Goal: Transaction & Acquisition: Purchase product/service

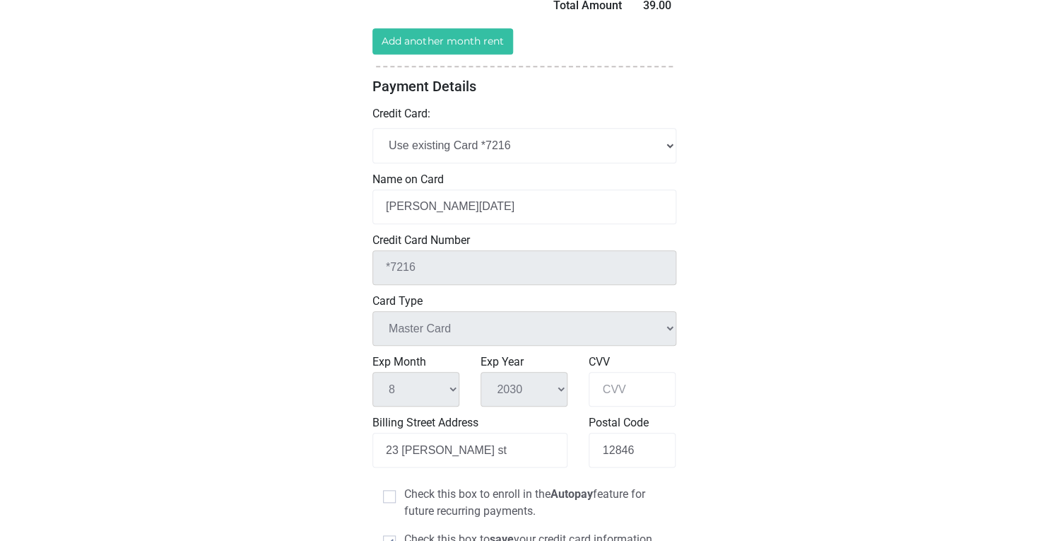
scroll to position [323, 0]
click at [527, 248] on div "Credit Card Number *7216 Enter a valid 12 to 16 digit card number" at bounding box center [524, 257] width 304 height 53
select select "add_new"
click option "Add New Credit Card" at bounding box center [0, 0] width 0 height 0
select select
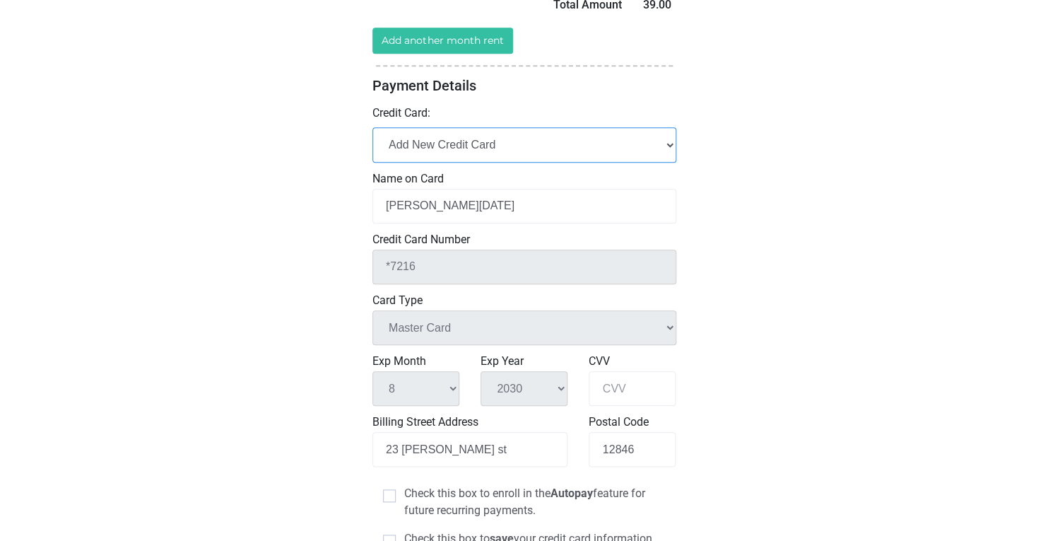
select select
checkbox input "false"
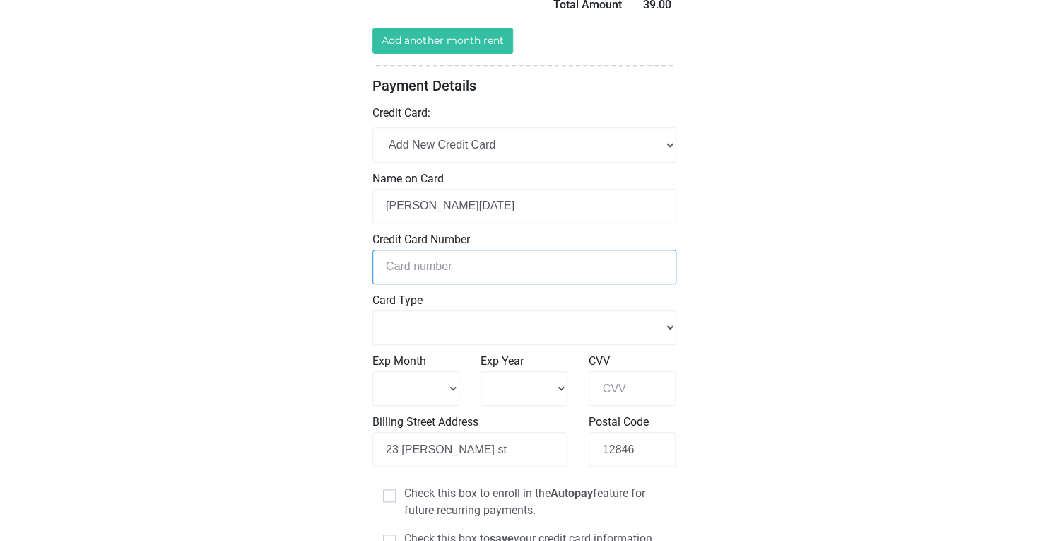
click at [447, 269] on input "tel" at bounding box center [524, 266] width 304 height 35
type input "4"
select select
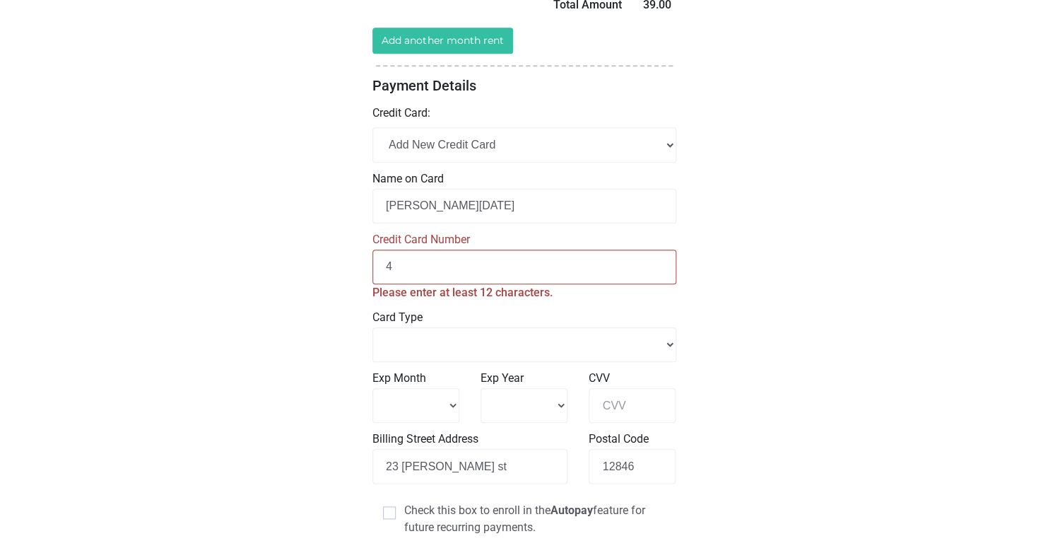
type input "45"
select select
type input "453"
select select
type input "4535"
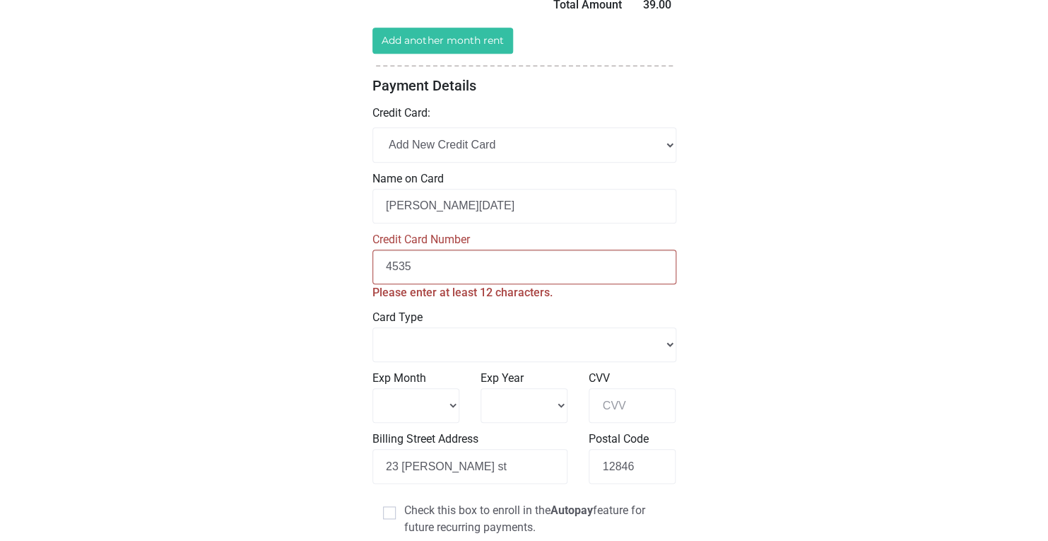
select select
type input "453506"
select select
type input "4535060"
select select
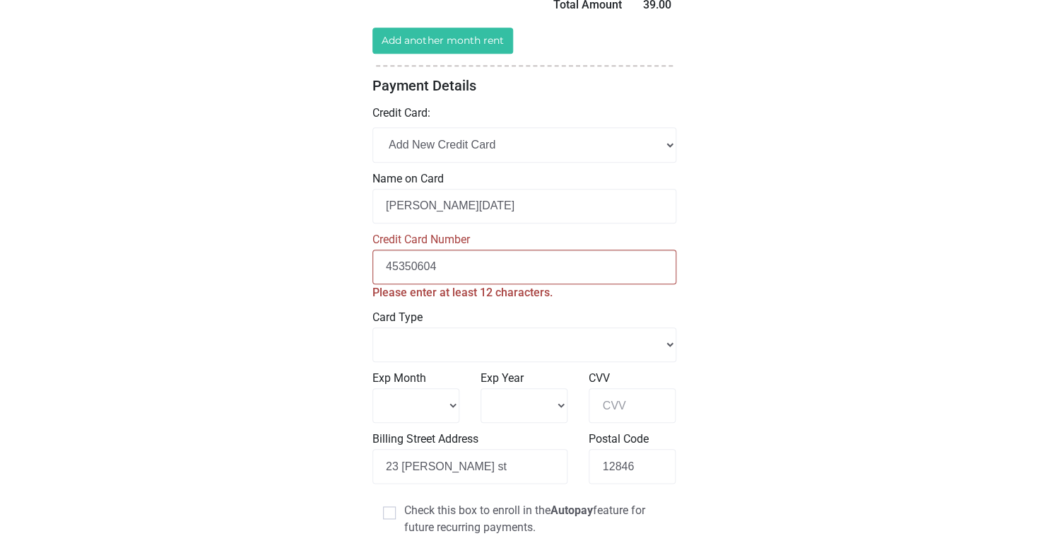
type input "453506047"
select select
type input "4535060478"
select select
type input "45350604787"
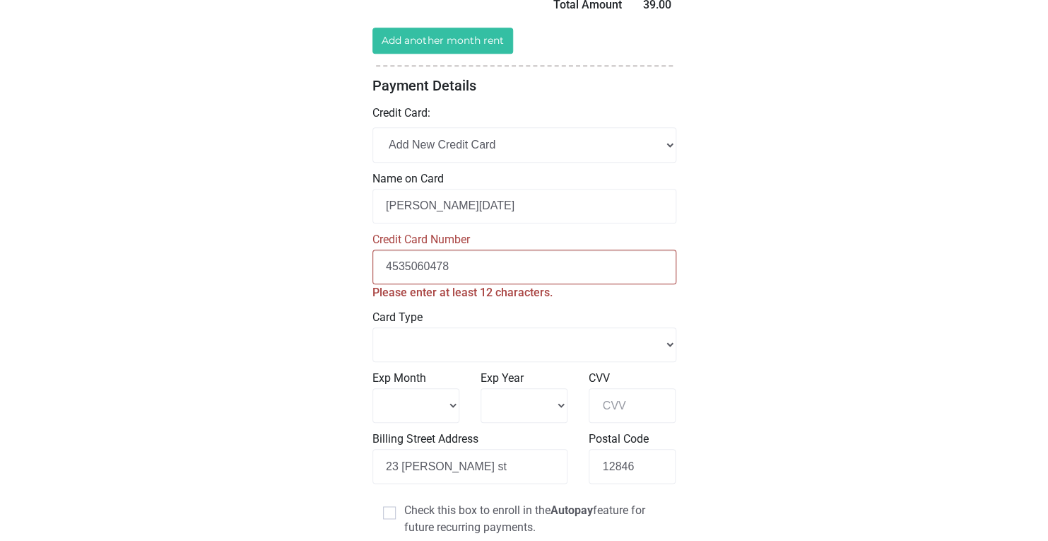
select select
type input "453506047871"
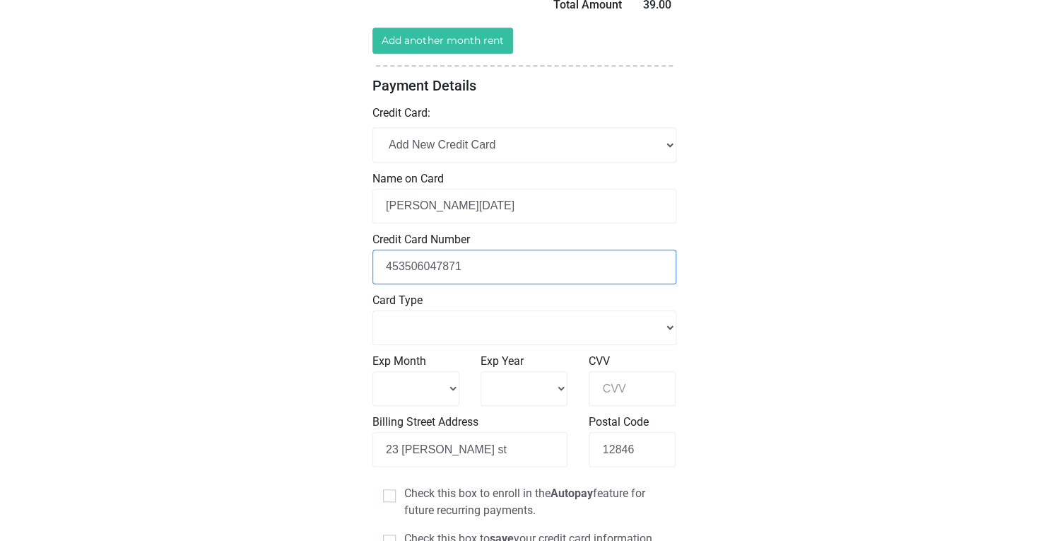
select select
type input "45350604787125"
select select
type input "453506047871253"
select select
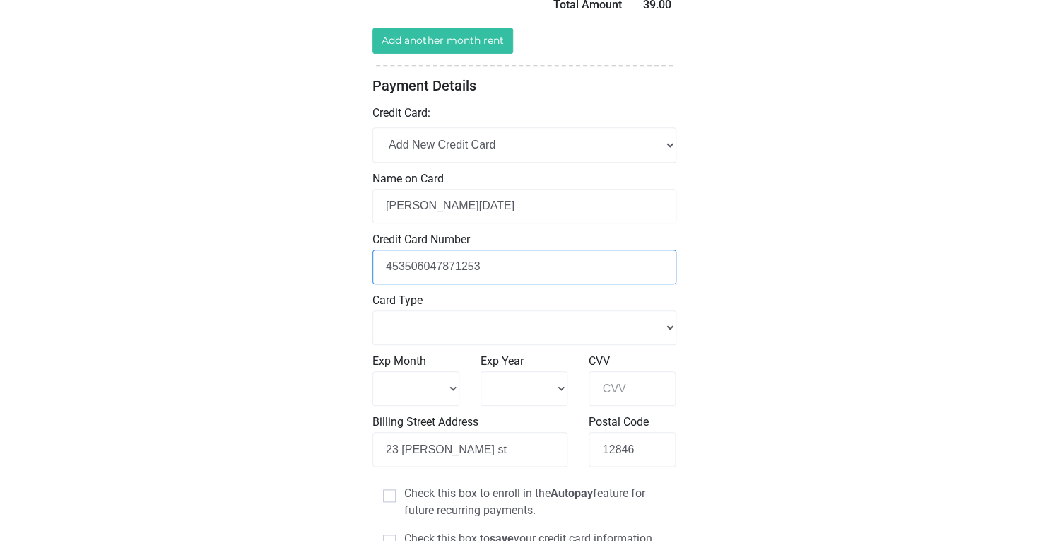
type input "[CREDIT_CARD_NUMBER]"
select select
type input "[CREDIT_CARD_NUMBER]"
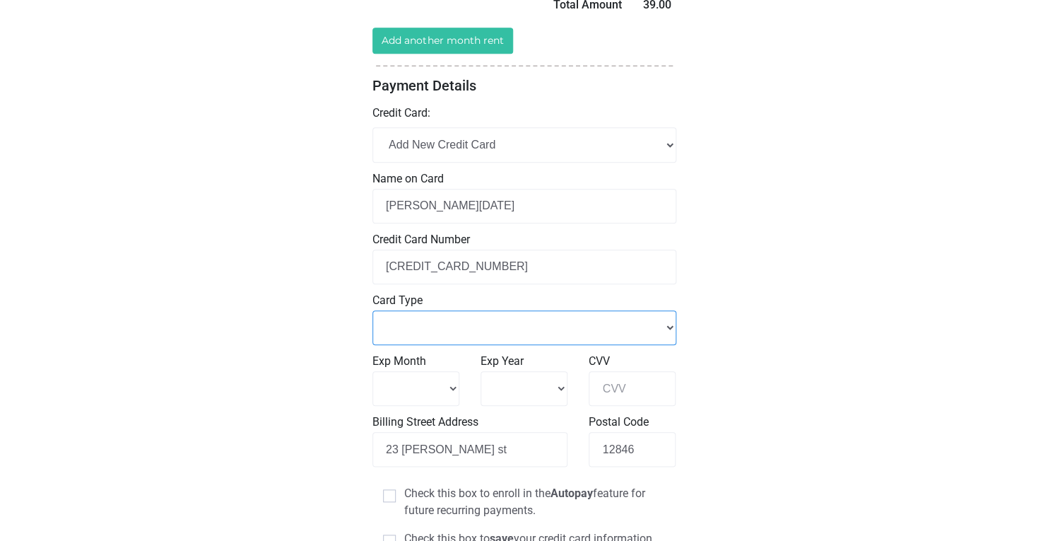
click at [372, 310] on select "Master Card Visa American Express" at bounding box center [524, 327] width 304 height 35
select select "Visa"
click option "Visa" at bounding box center [0, 0] width 0 height 0
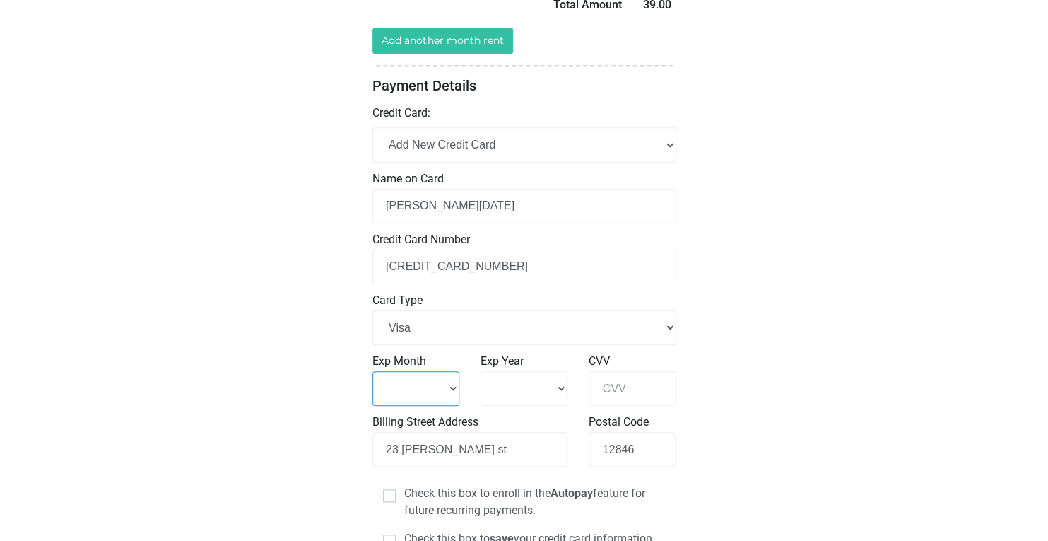
click at [372, 371] on select "1 2 3 4" at bounding box center [415, 388] width 87 height 35
select select "5"
click option "5" at bounding box center [0, 0] width 0 height 0
click at [480, 371] on select "2025 2026 2027 2028" at bounding box center [523, 388] width 87 height 35
select select "2030"
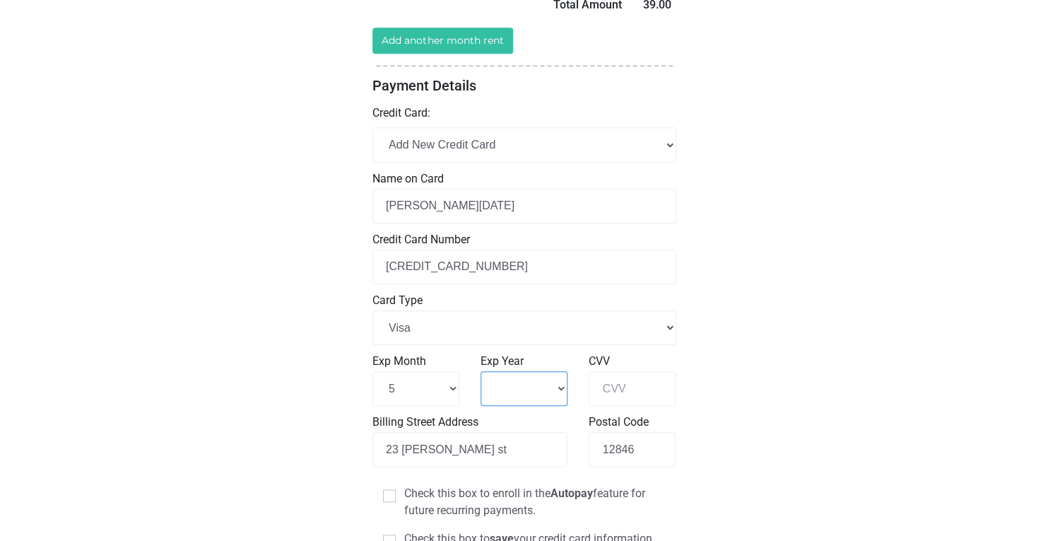
click option "2030" at bounding box center [0, 0] width 0 height 0
click at [627, 391] on input "CVV" at bounding box center [632, 388] width 87 height 35
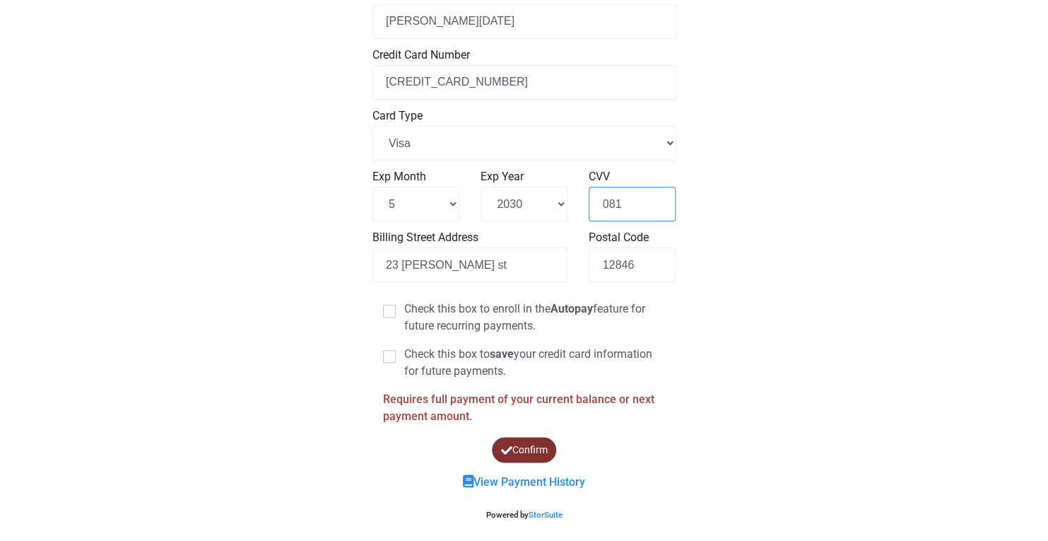
scroll to position [508, 0]
type input "081"
click at [386, 356] on span at bounding box center [389, 356] width 13 height 13
click at [404, 355] on input "Check this box to save your credit card information for future payments." at bounding box center [408, 350] width 9 height 9
checkbox input "true"
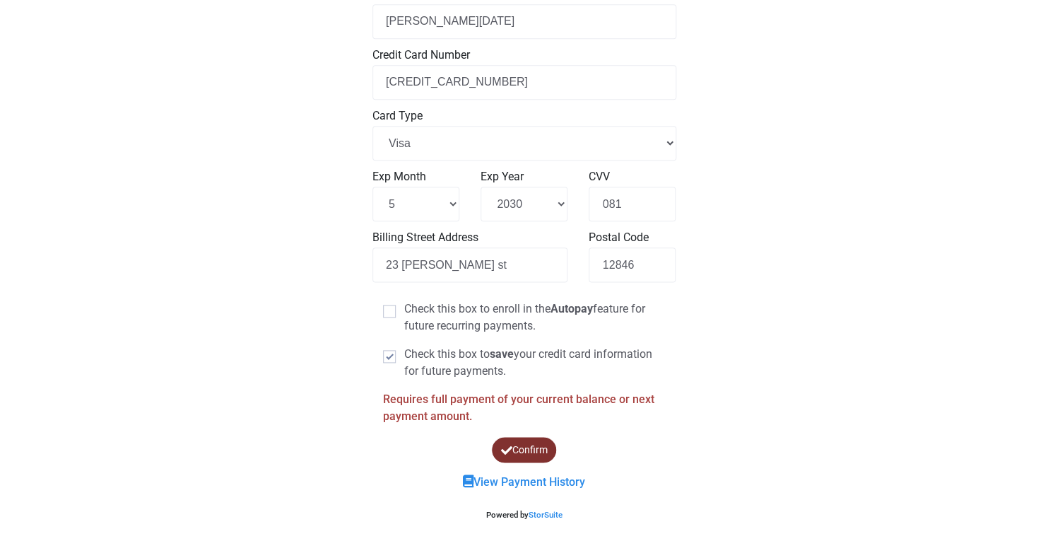
click at [523, 450] on button "Confirm" at bounding box center [524, 449] width 66 height 26
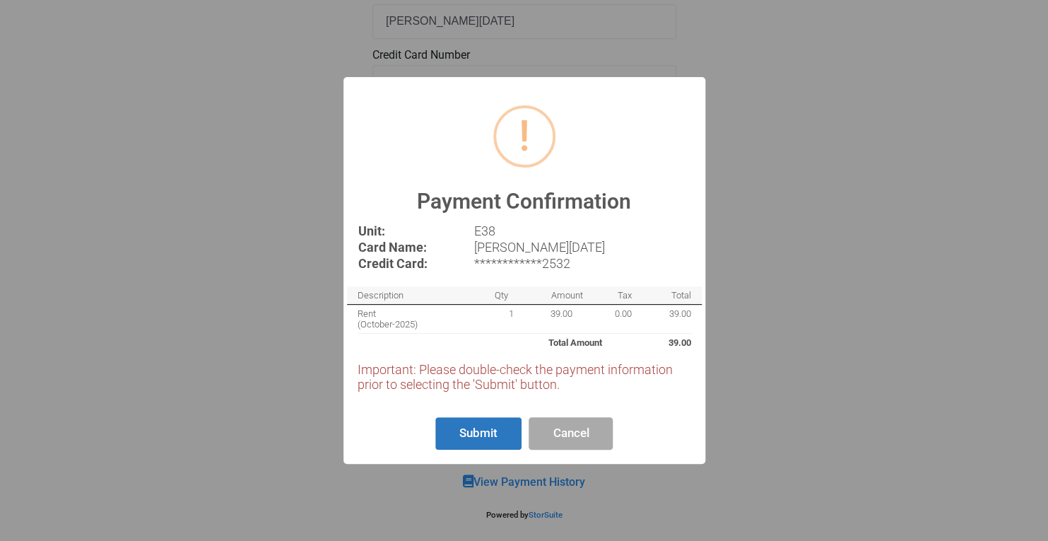
click at [466, 433] on button "Submit" at bounding box center [478, 433] width 86 height 33
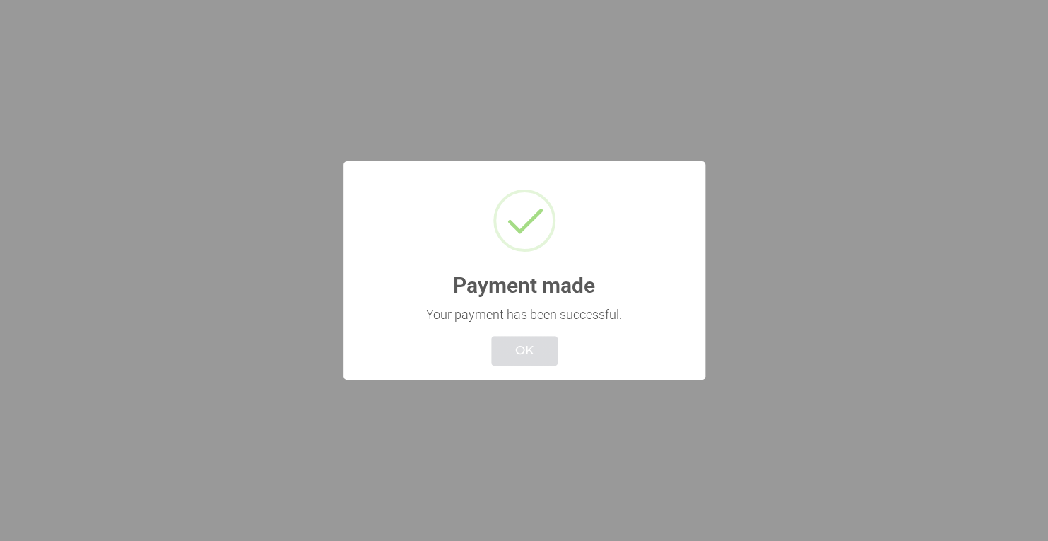
click at [521, 338] on button "OK" at bounding box center [524, 351] width 66 height 30
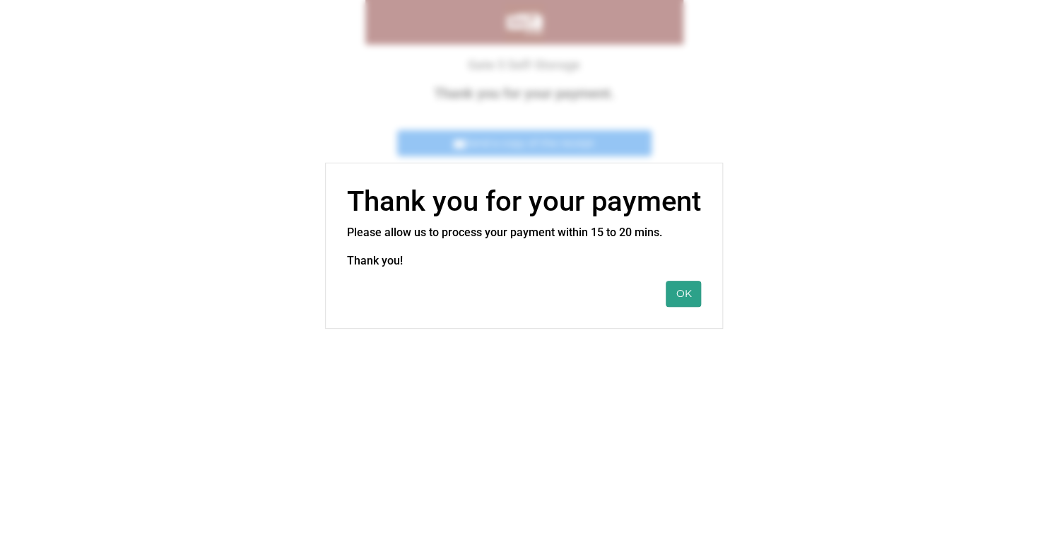
click at [675, 296] on button "OK" at bounding box center [683, 294] width 35 height 26
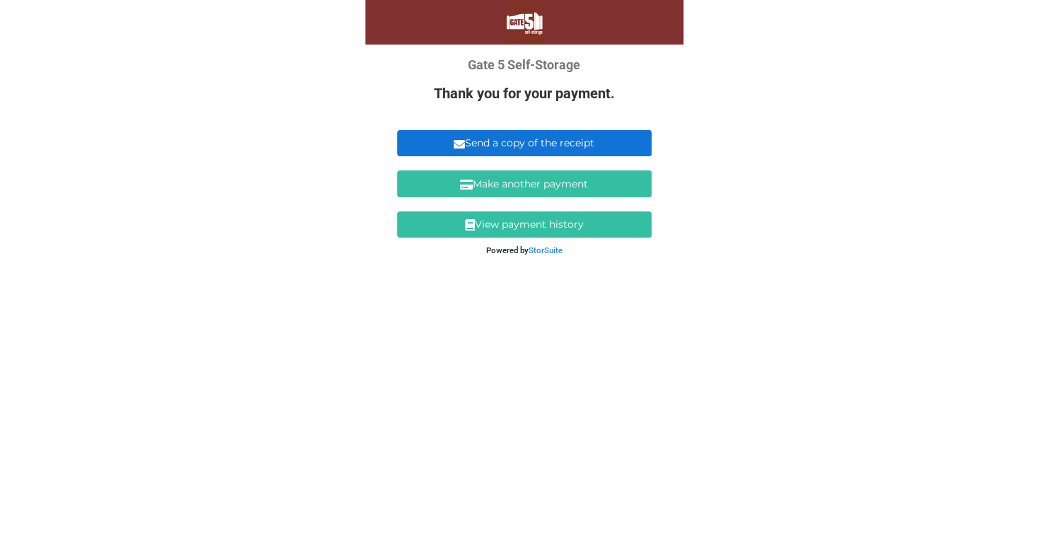
click at [630, 143] on link "Send a copy of the receipt" at bounding box center [524, 143] width 254 height 26
